Goal: Communication & Community: Answer question/provide support

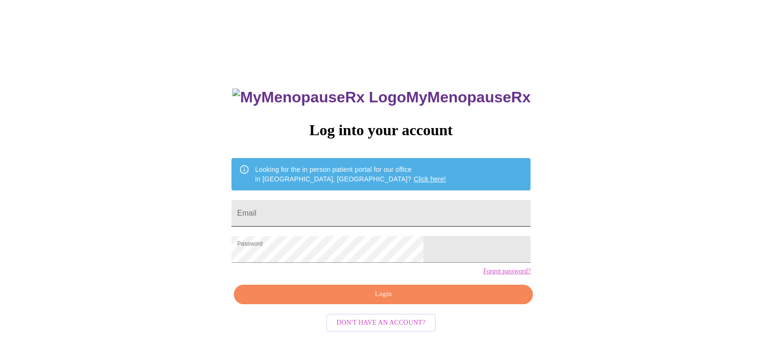
click at [325, 200] on input "Email" at bounding box center [380, 213] width 299 height 27
click at [381, 200] on input "Email" at bounding box center [380, 213] width 299 height 27
type input "[EMAIL_ADDRESS][DOMAIN_NAME]"
click at [362, 300] on span "Login" at bounding box center [383, 294] width 277 height 12
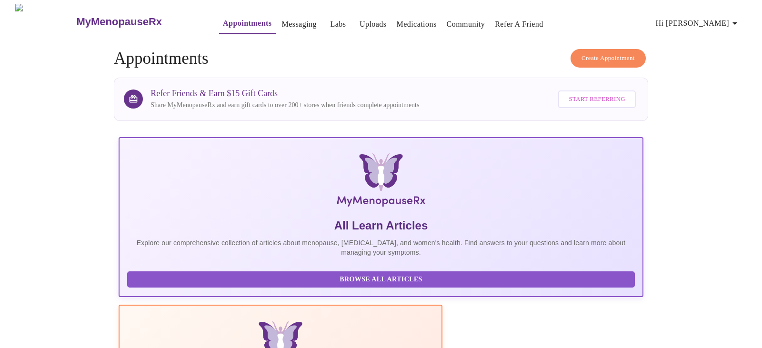
click at [282, 23] on link "Messaging" at bounding box center [299, 24] width 35 height 13
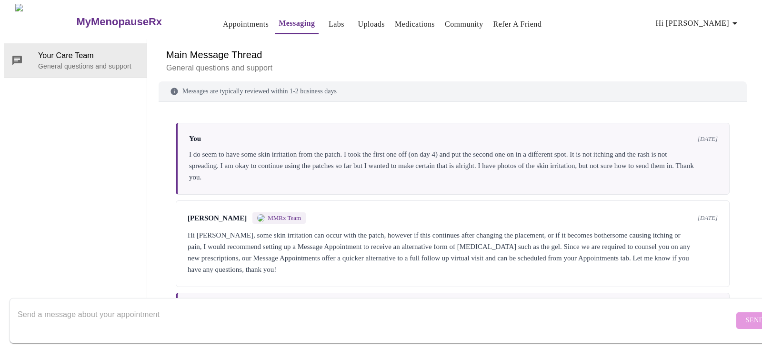
scroll to position [111, 0]
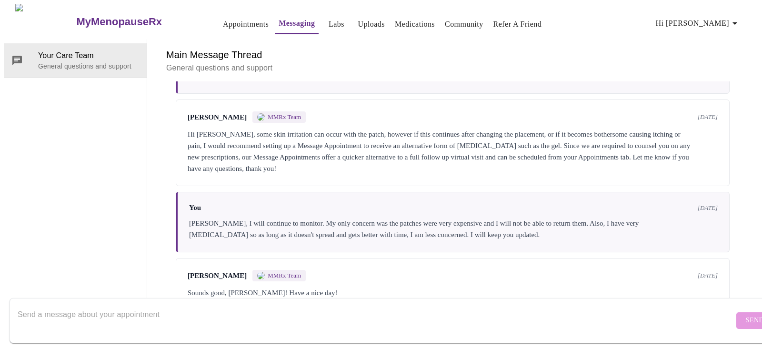
click at [150, 305] on textarea "Send a message about your appointment" at bounding box center [376, 320] width 716 height 30
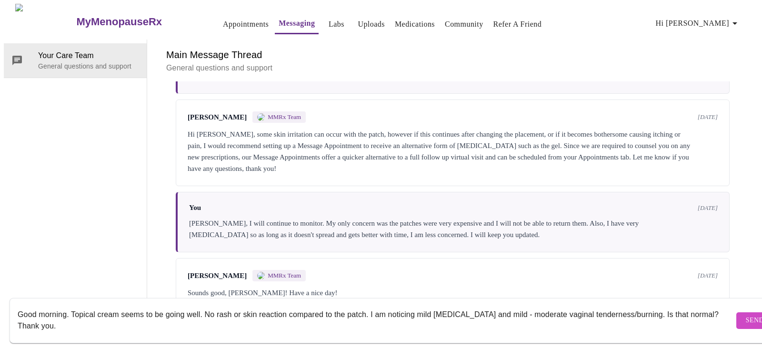
type textarea "Good morning. Topical cream seems to be going well. No rash or skin reaction co…"
click at [745, 315] on span "Send" at bounding box center [754, 321] width 18 height 12
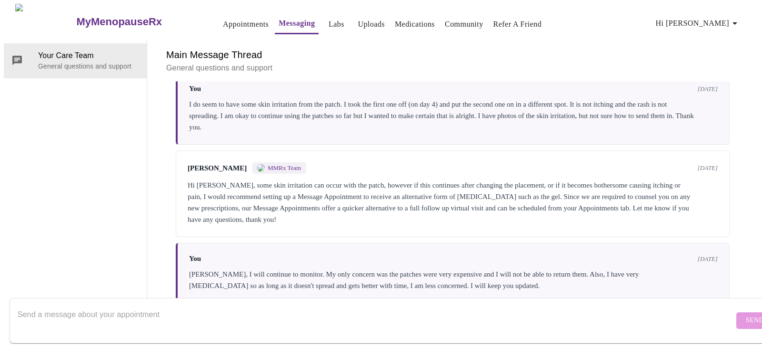
scroll to position [49, 0]
